Goal: Task Accomplishment & Management: Manage account settings

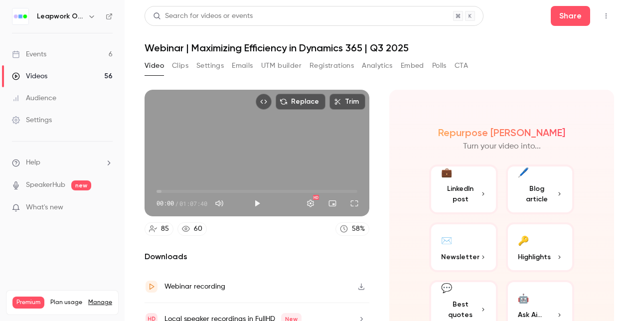
click at [37, 53] on div "Events" at bounding box center [29, 54] width 34 height 10
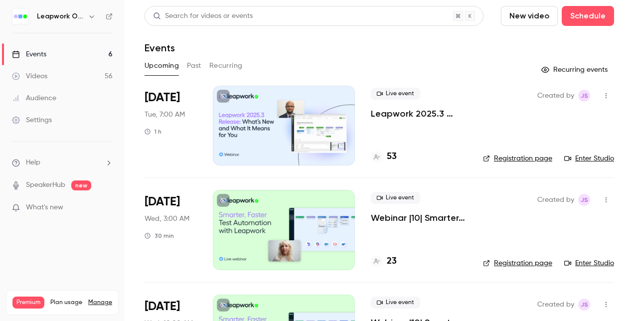
click at [519, 156] on link "Registration page" at bounding box center [517, 159] width 69 height 10
click at [265, 99] on div at bounding box center [284, 126] width 142 height 80
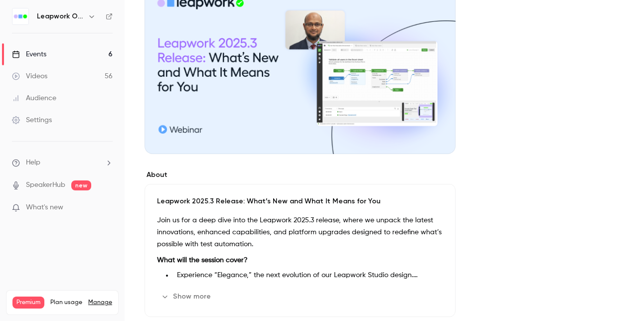
scroll to position [21, 0]
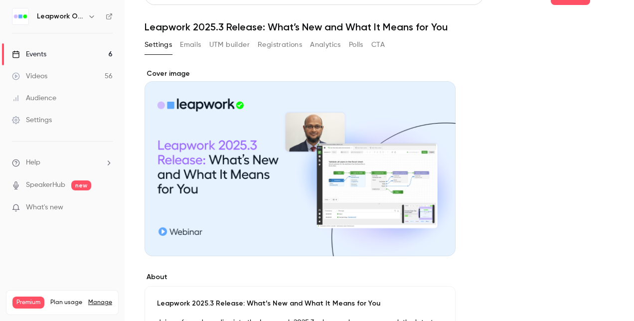
click at [272, 45] on button "Registrations" at bounding box center [280, 45] width 44 height 16
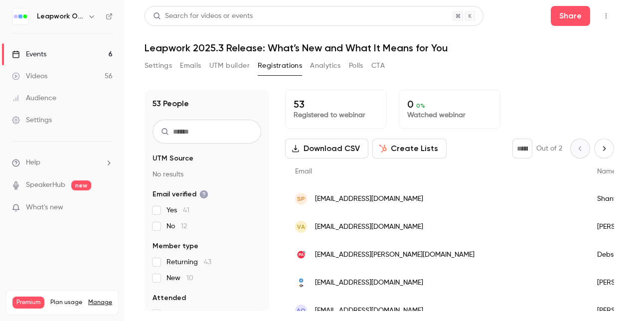
click at [297, 154] on button "Download CSV" at bounding box center [326, 149] width 83 height 20
